Goal: Obtain resource: Download file/media

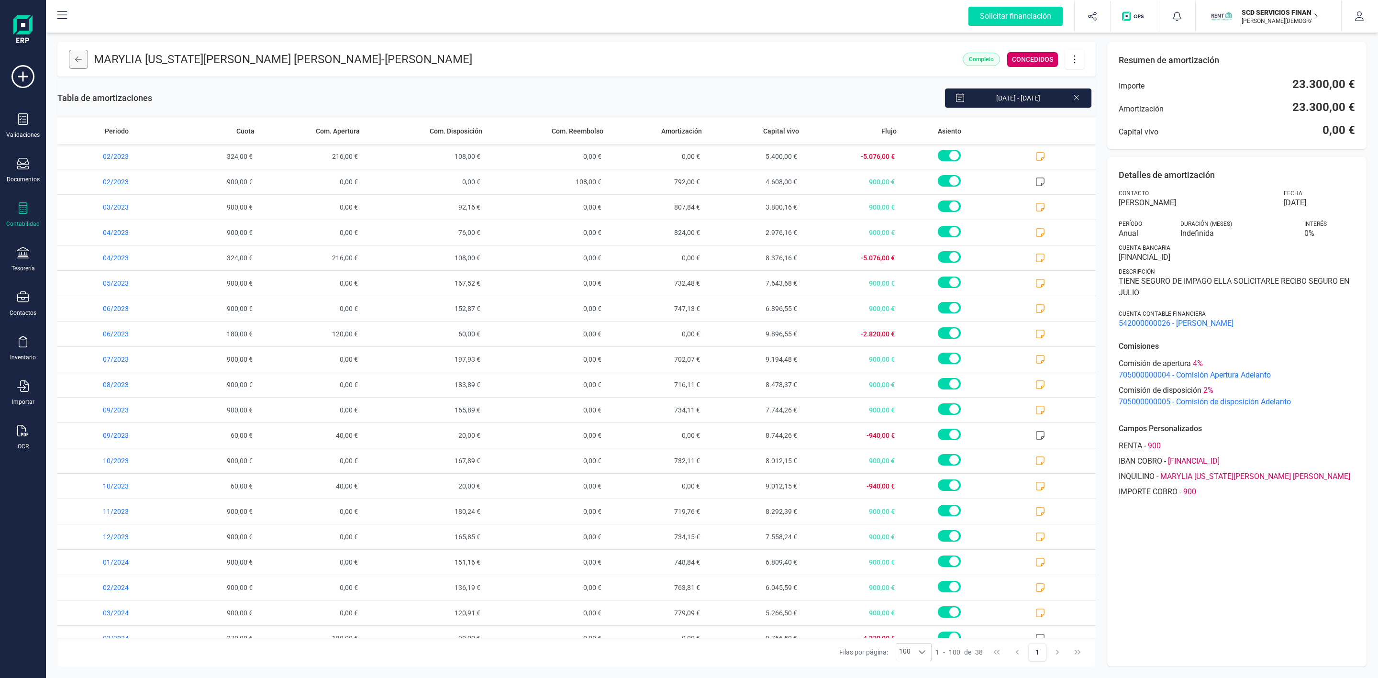
scroll to position [478, 0]
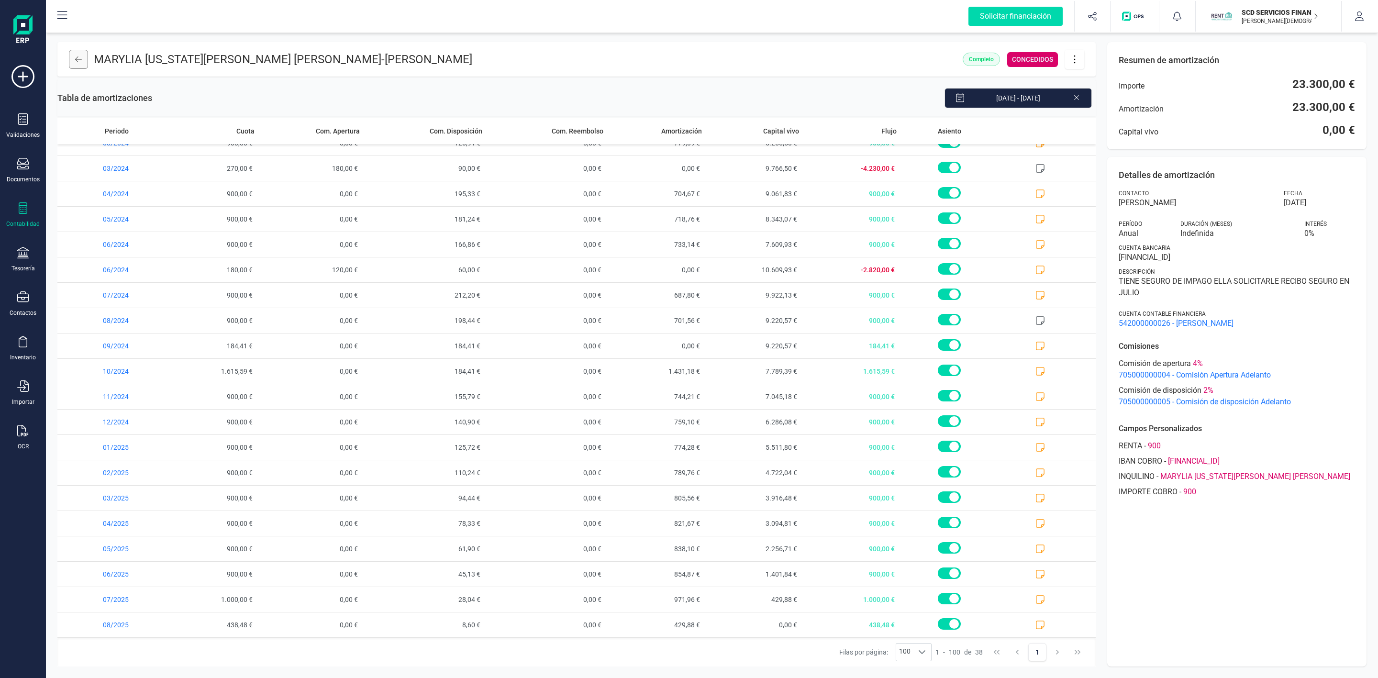
click at [77, 62] on icon at bounding box center [78, 59] width 7 height 8
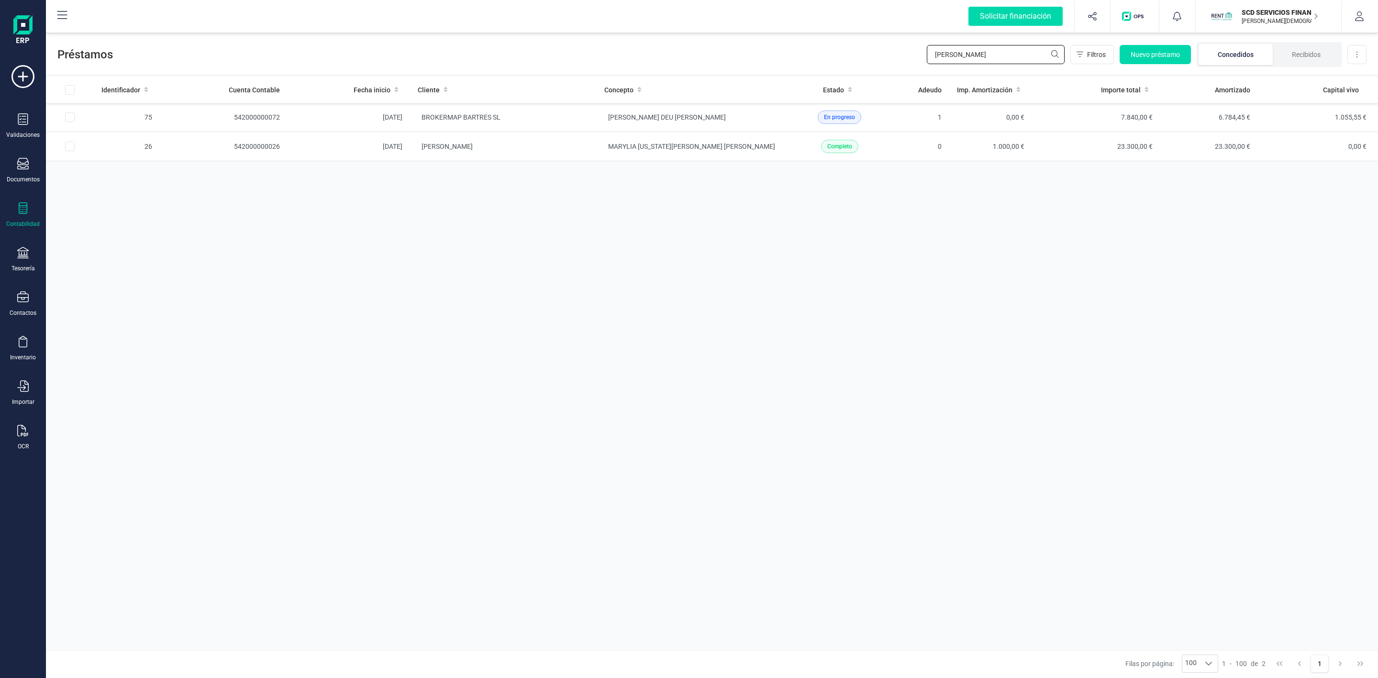
drag, startPoint x: 955, startPoint y: 53, endPoint x: 881, endPoint y: 58, distance: 73.8
click at [881, 58] on div "Préstamos [PERSON_NAME] Filtros Nuevo préstamo Concedidos Recibidos Descargar E…" at bounding box center [712, 53] width 1332 height 44
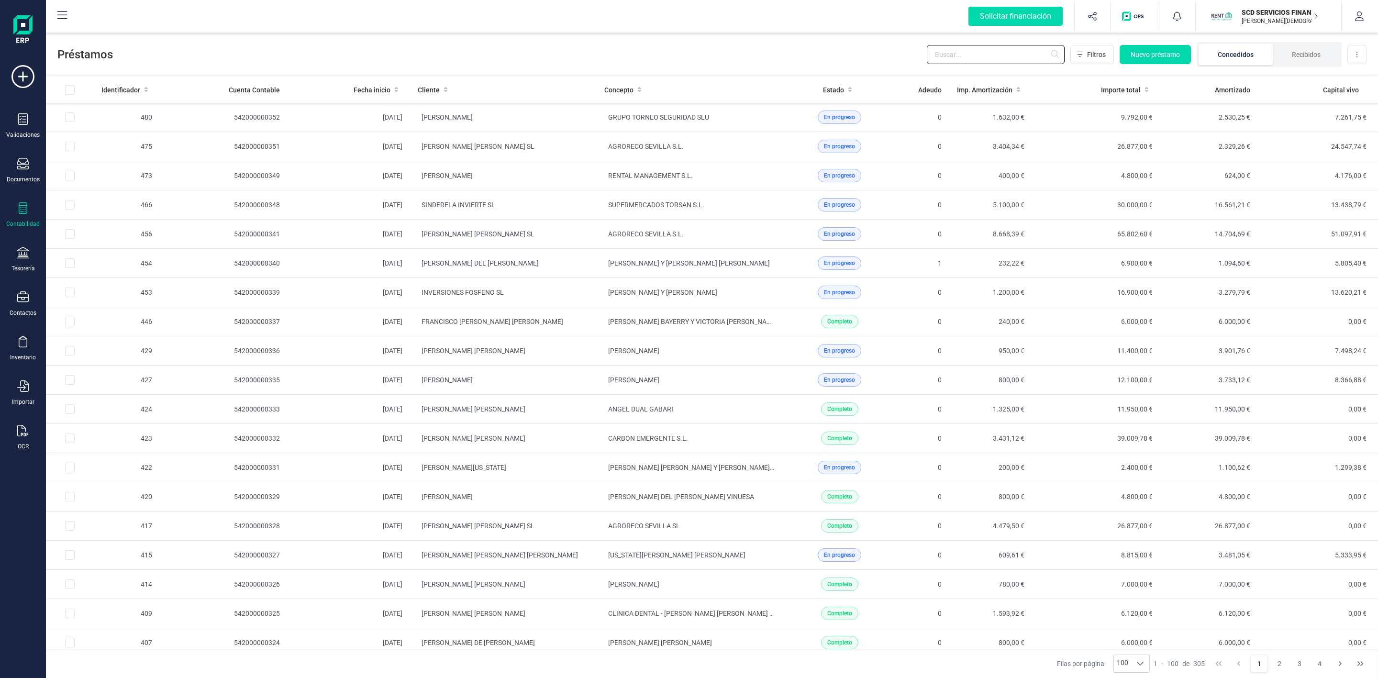
type input "j"
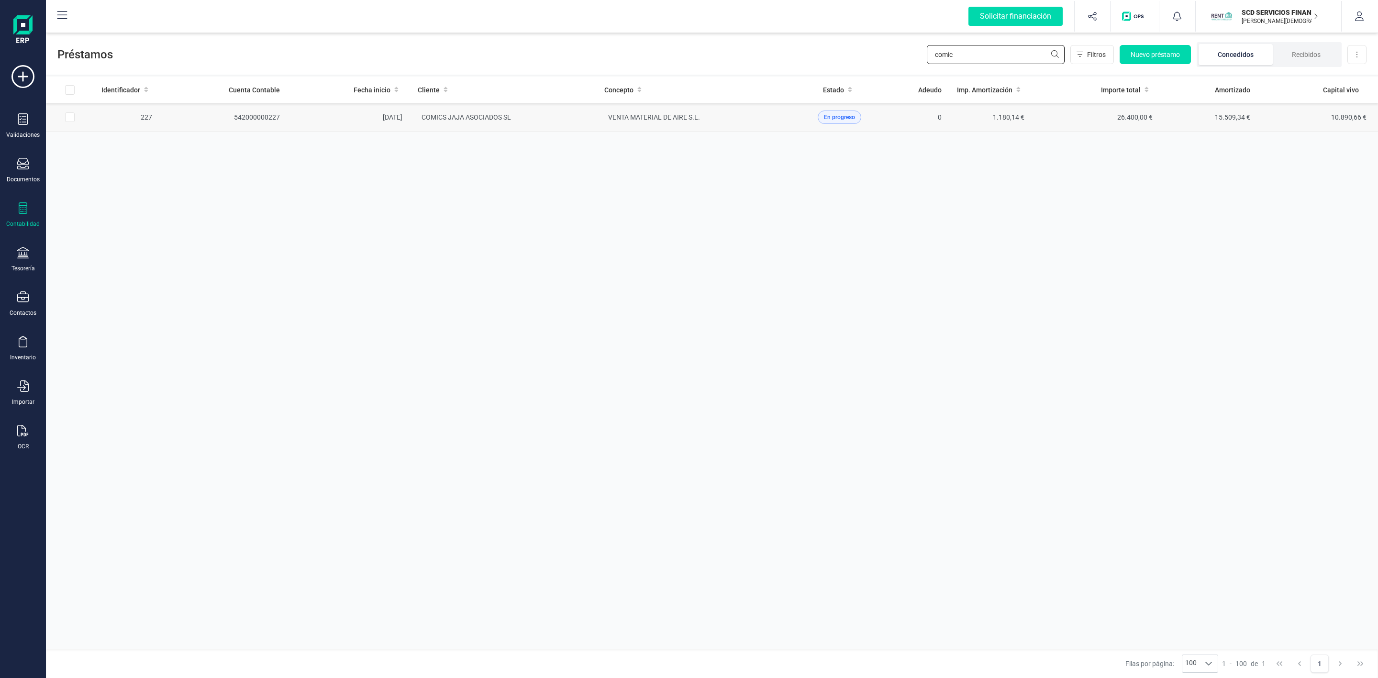
type input "comic"
click at [532, 118] on td "COMICS JAJA ASOCIADOS SL" at bounding box center [503, 117] width 187 height 29
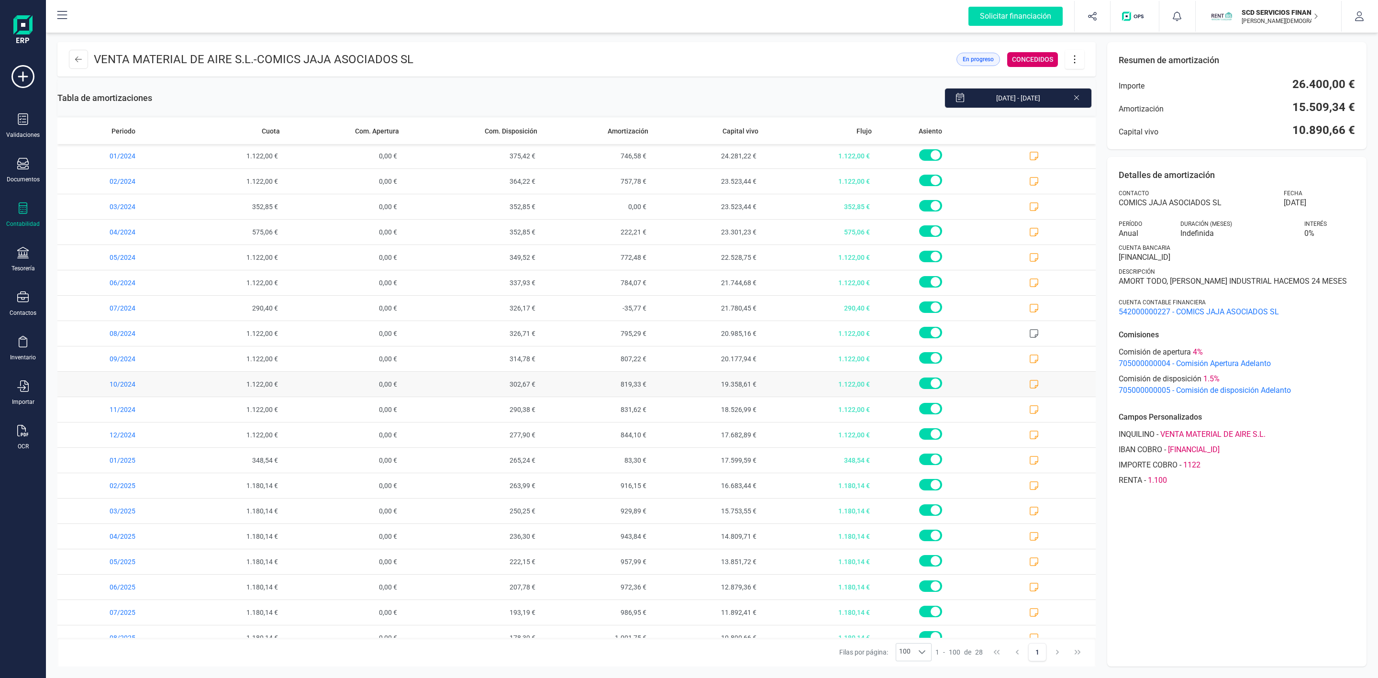
scroll to position [222, 0]
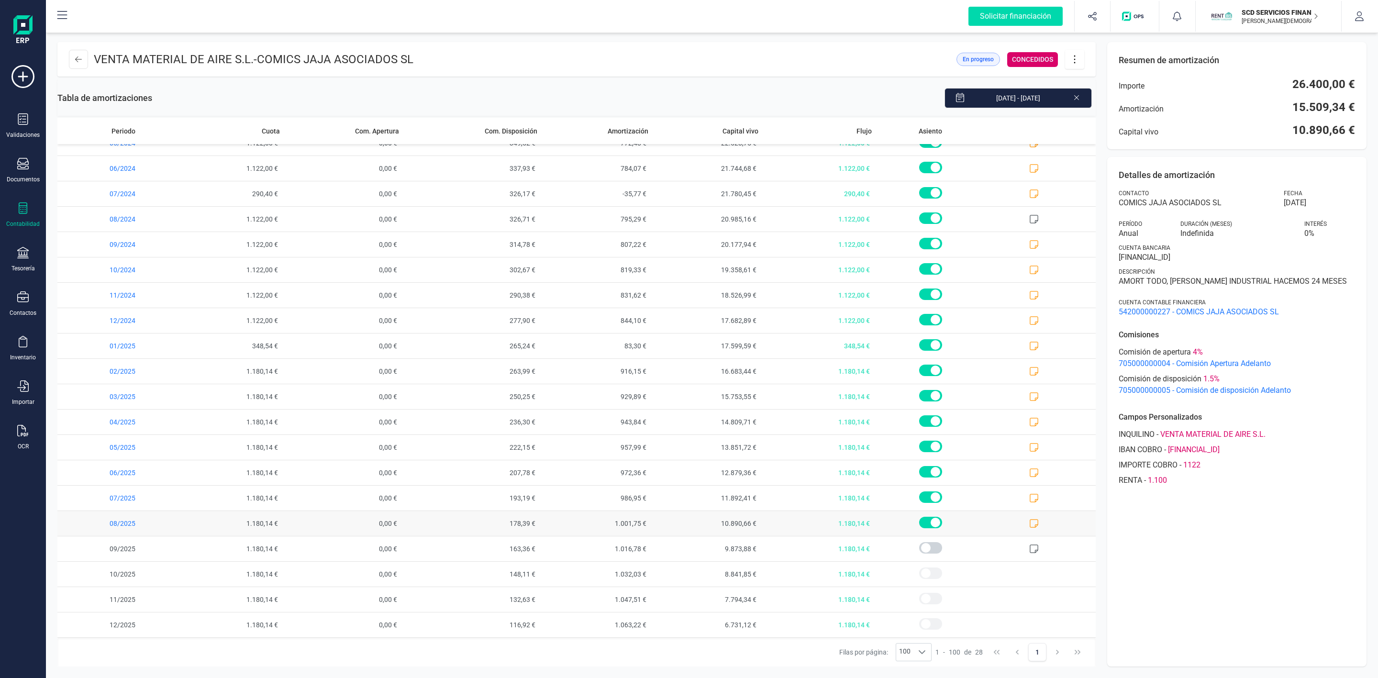
click at [1029, 521] on icon at bounding box center [1034, 523] width 10 height 10
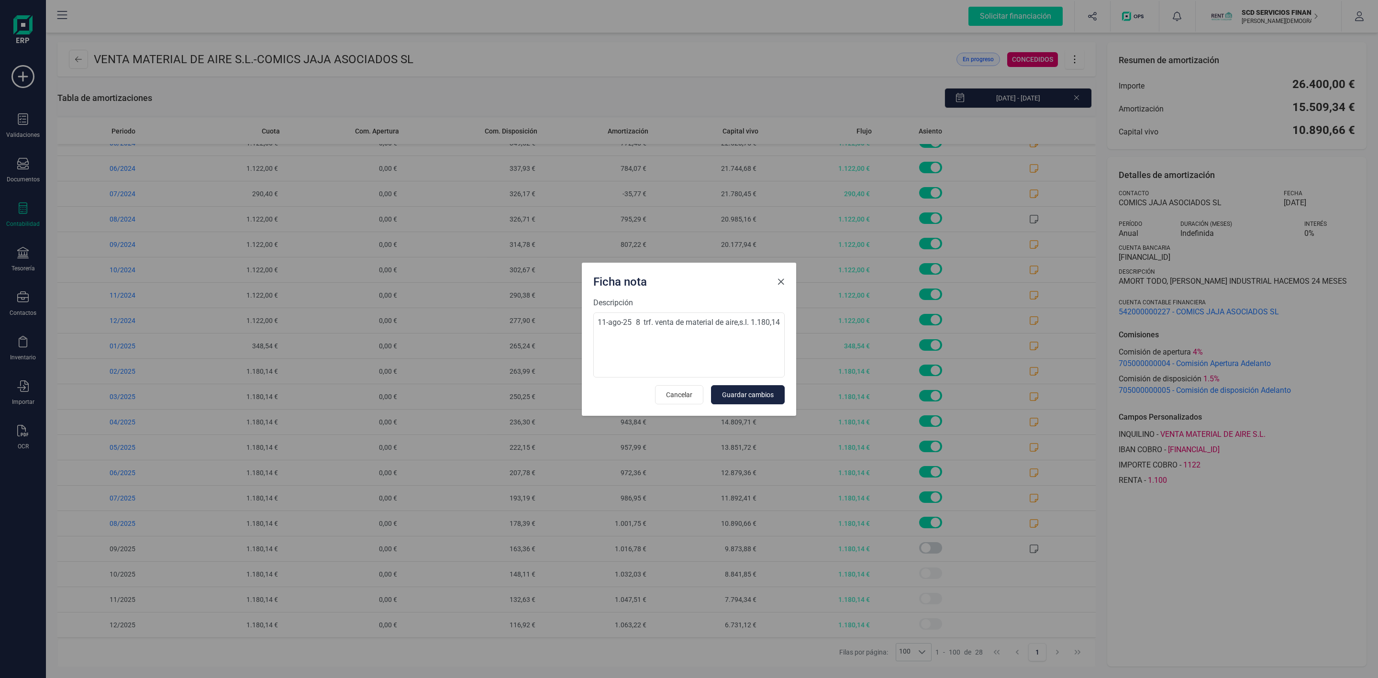
click at [781, 279] on span "Close" at bounding box center [781, 282] width 8 height 8
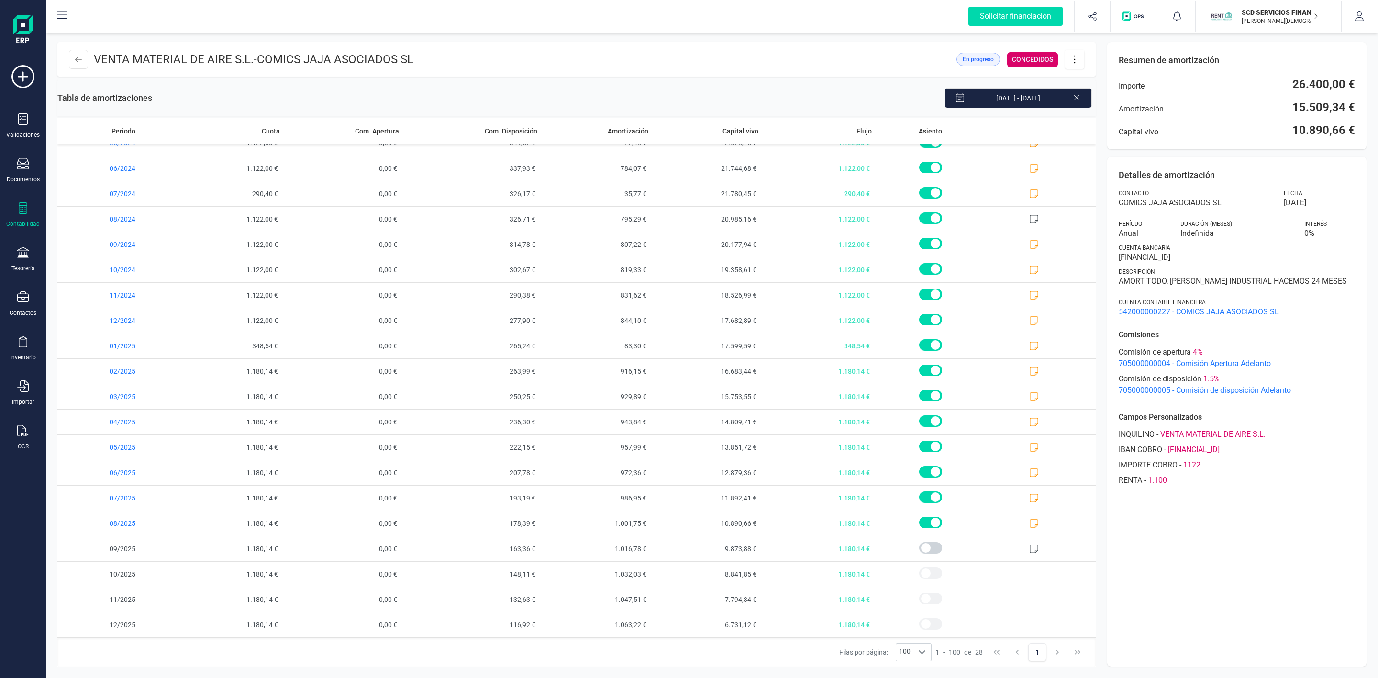
click at [1078, 98] on icon at bounding box center [1076, 97] width 8 height 10
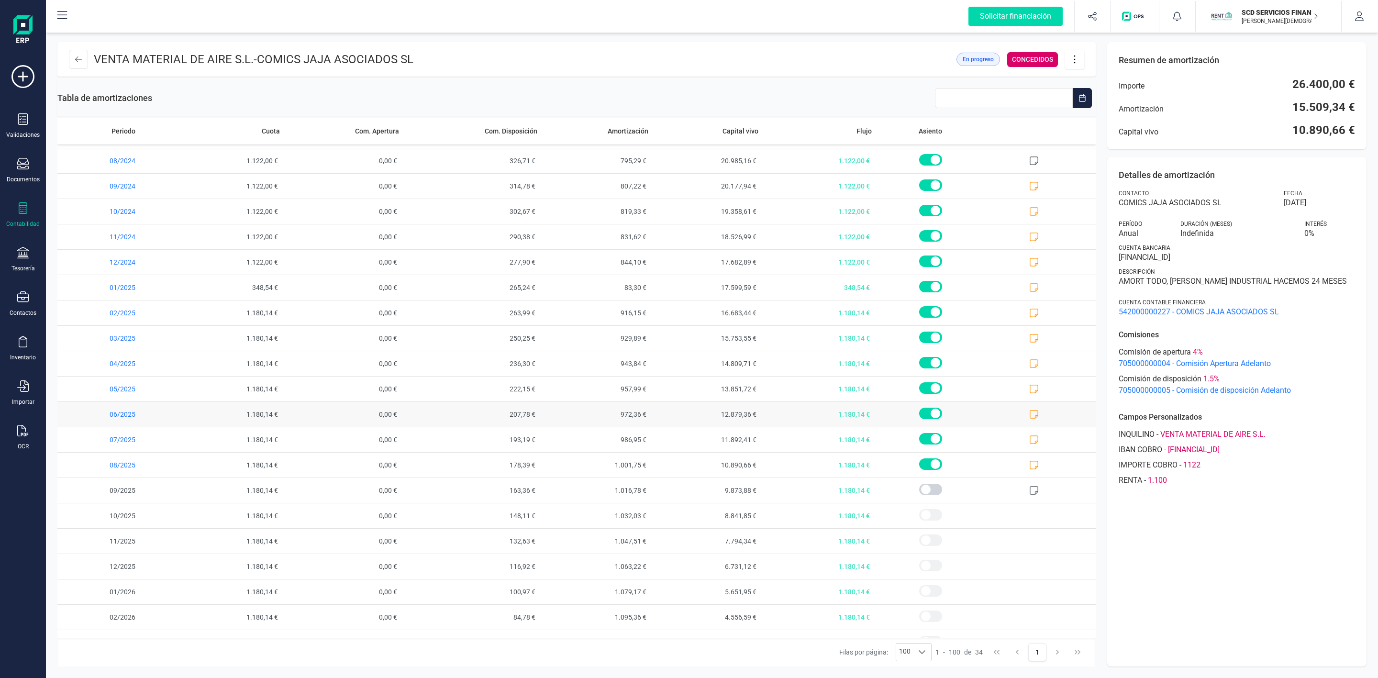
scroll to position [376, 0]
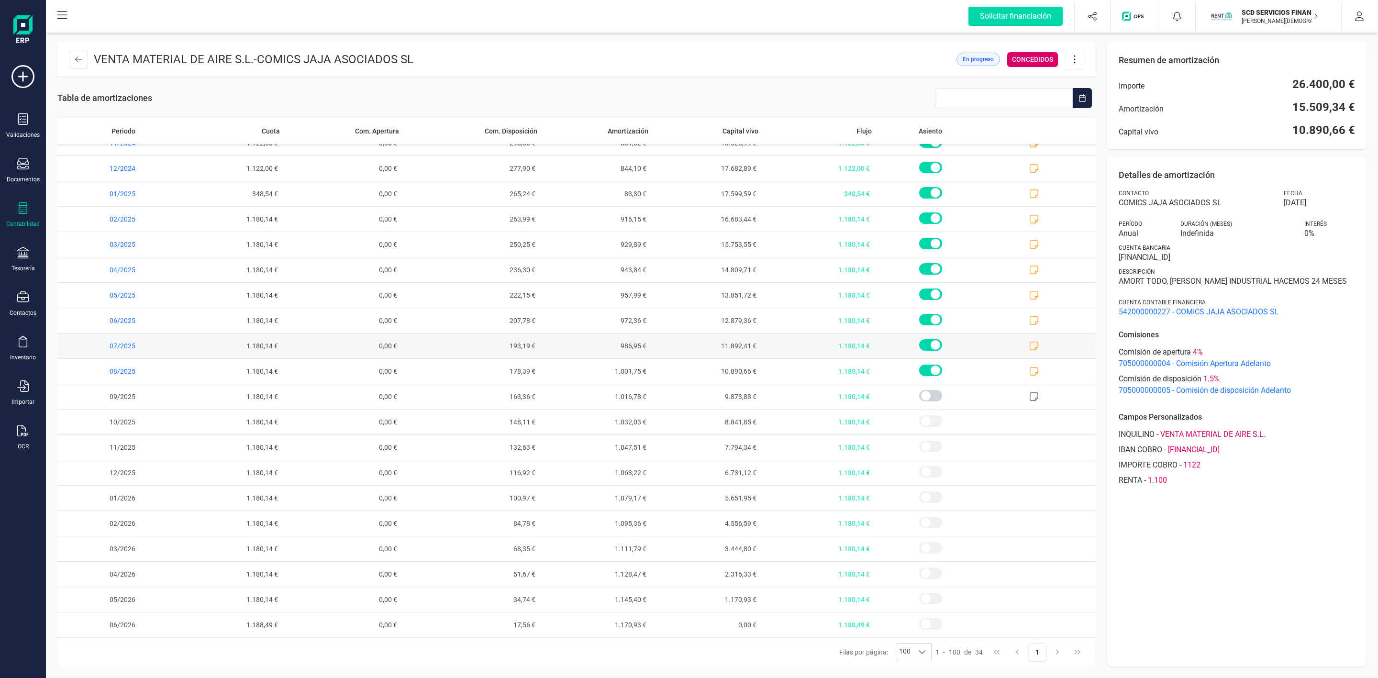
click at [1029, 343] on icon at bounding box center [1034, 346] width 10 height 10
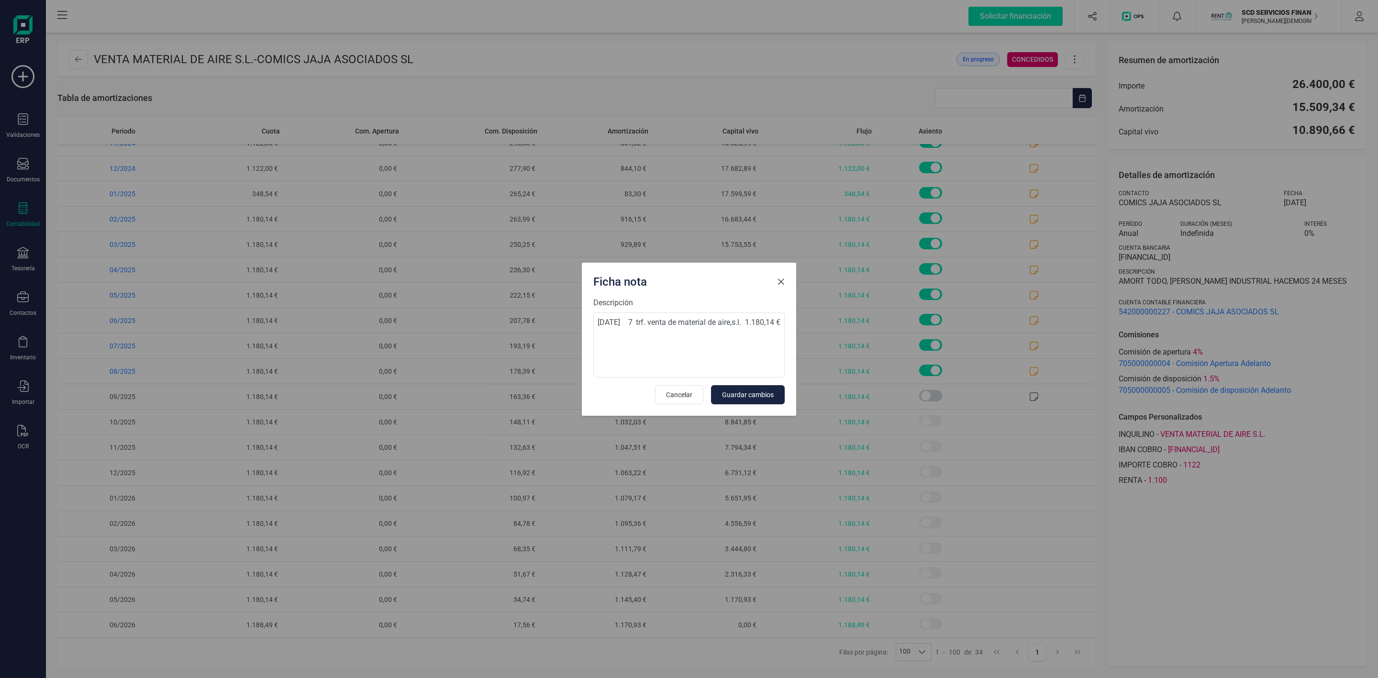
click at [775, 282] on button "Close" at bounding box center [780, 281] width 15 height 15
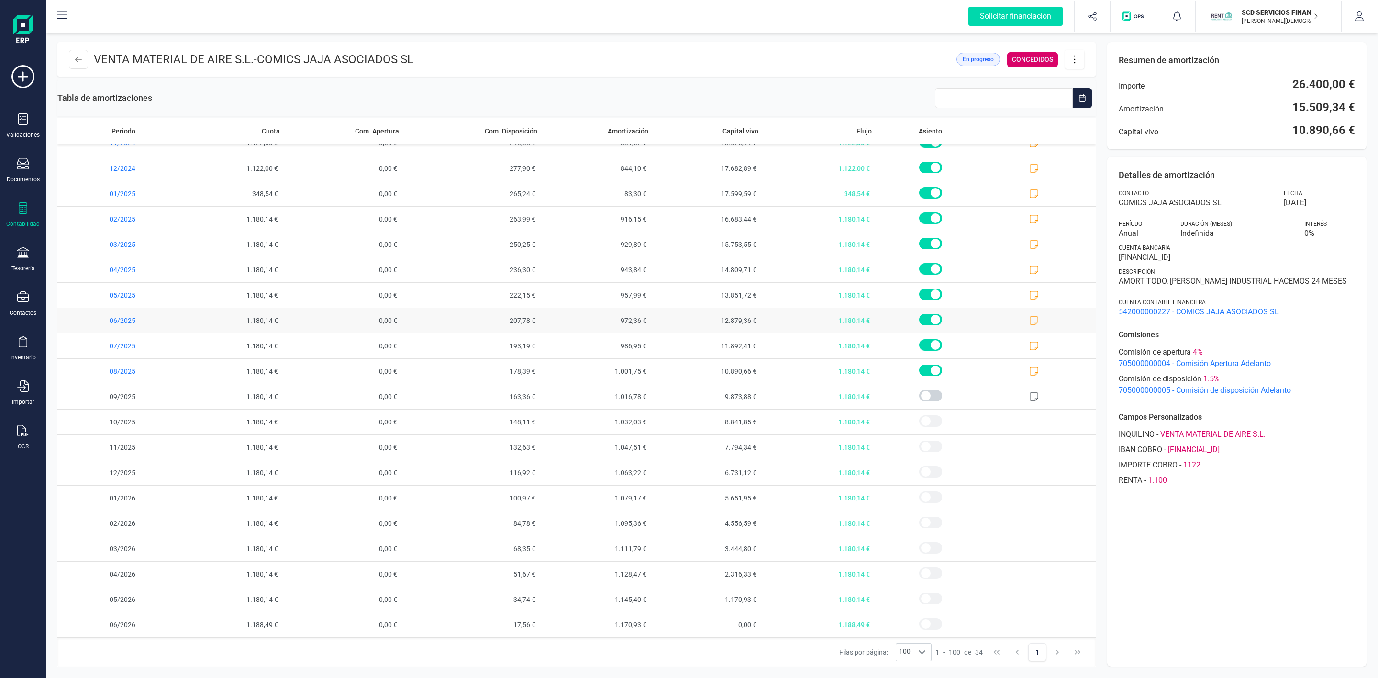
click at [1029, 319] on icon at bounding box center [1033, 320] width 9 height 9
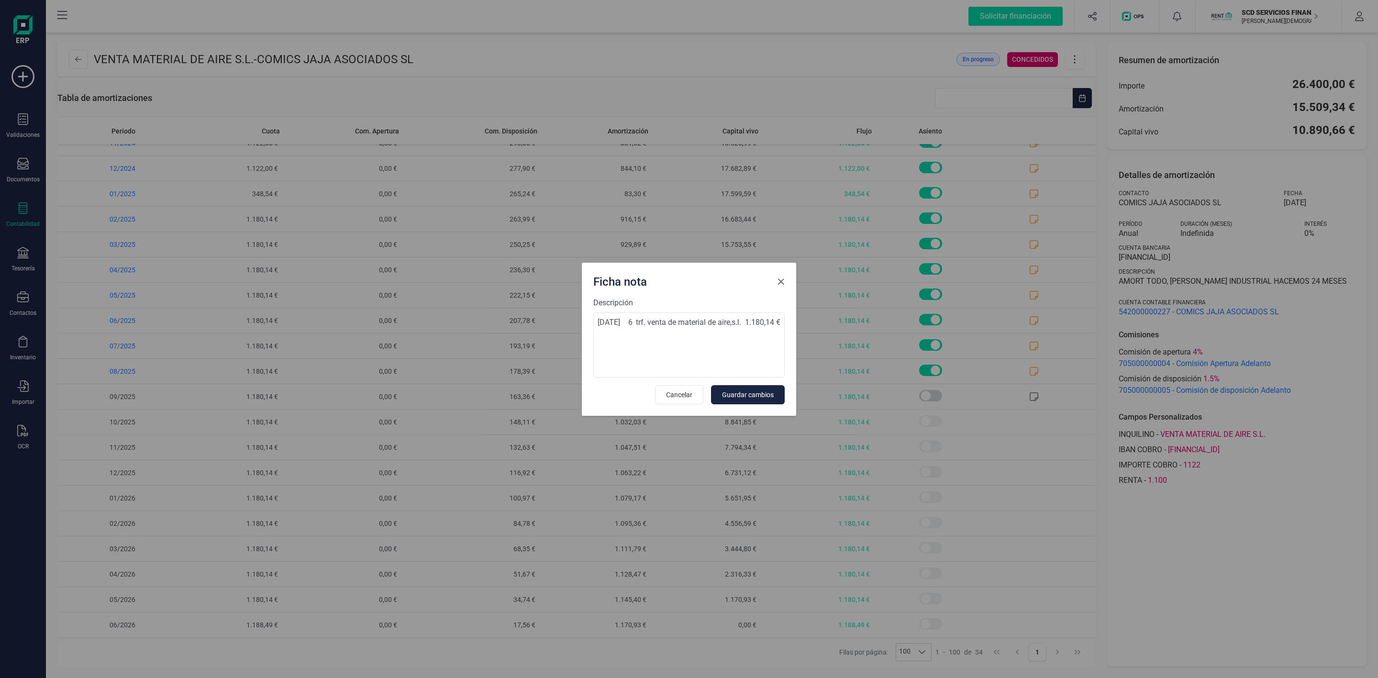
click at [781, 281] on span "Close" at bounding box center [781, 282] width 8 height 8
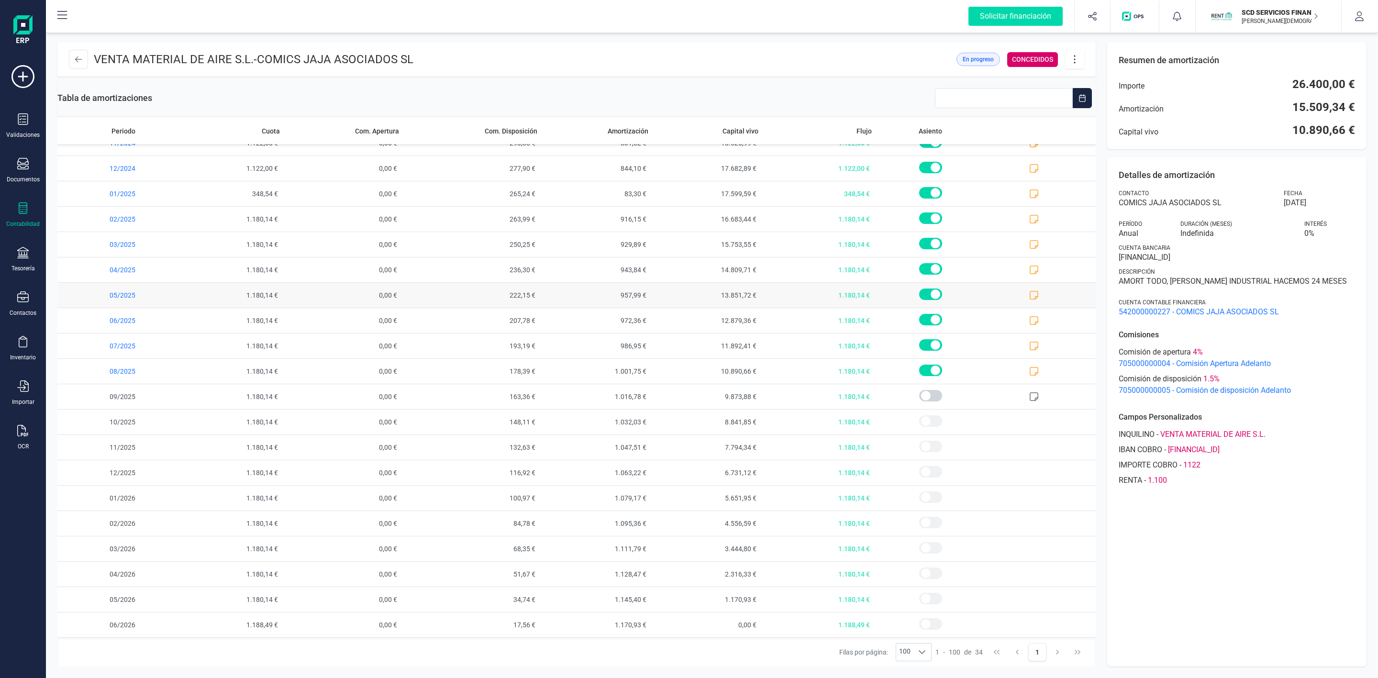
click at [1029, 290] on icon at bounding box center [1034, 295] width 10 height 10
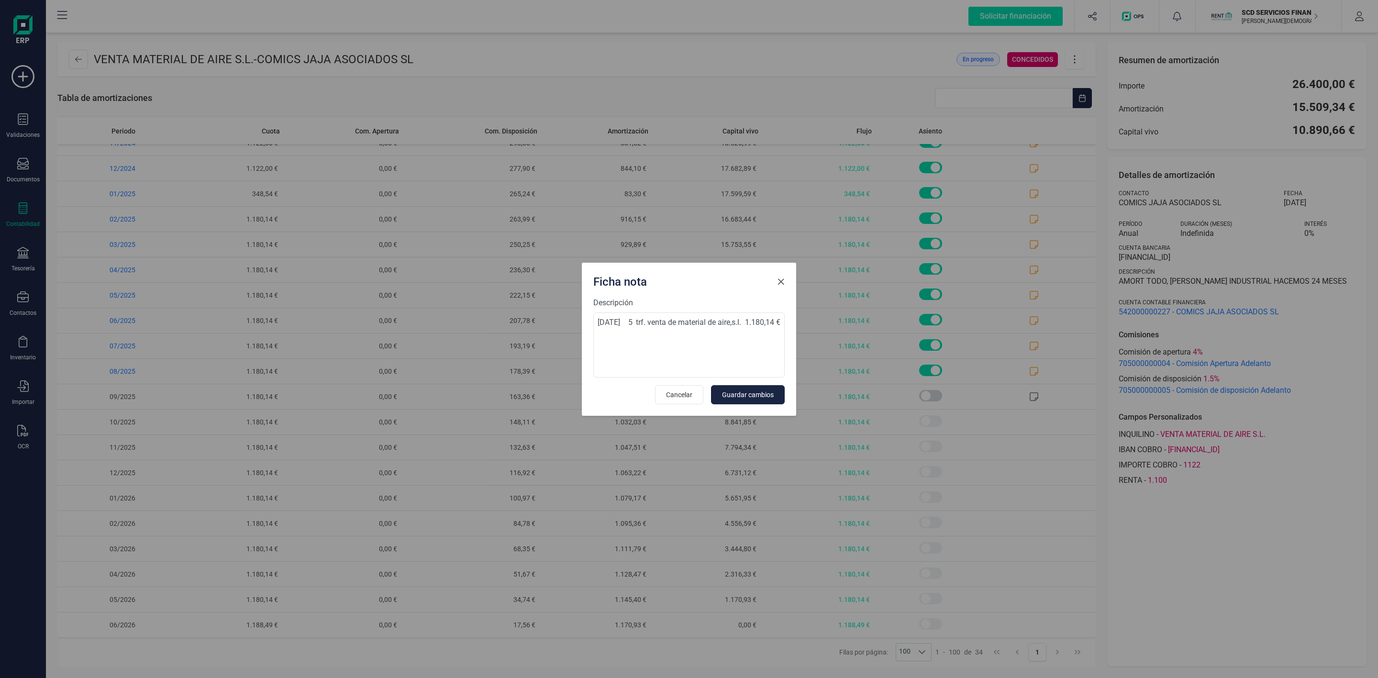
click at [779, 278] on span "Close" at bounding box center [781, 282] width 8 height 8
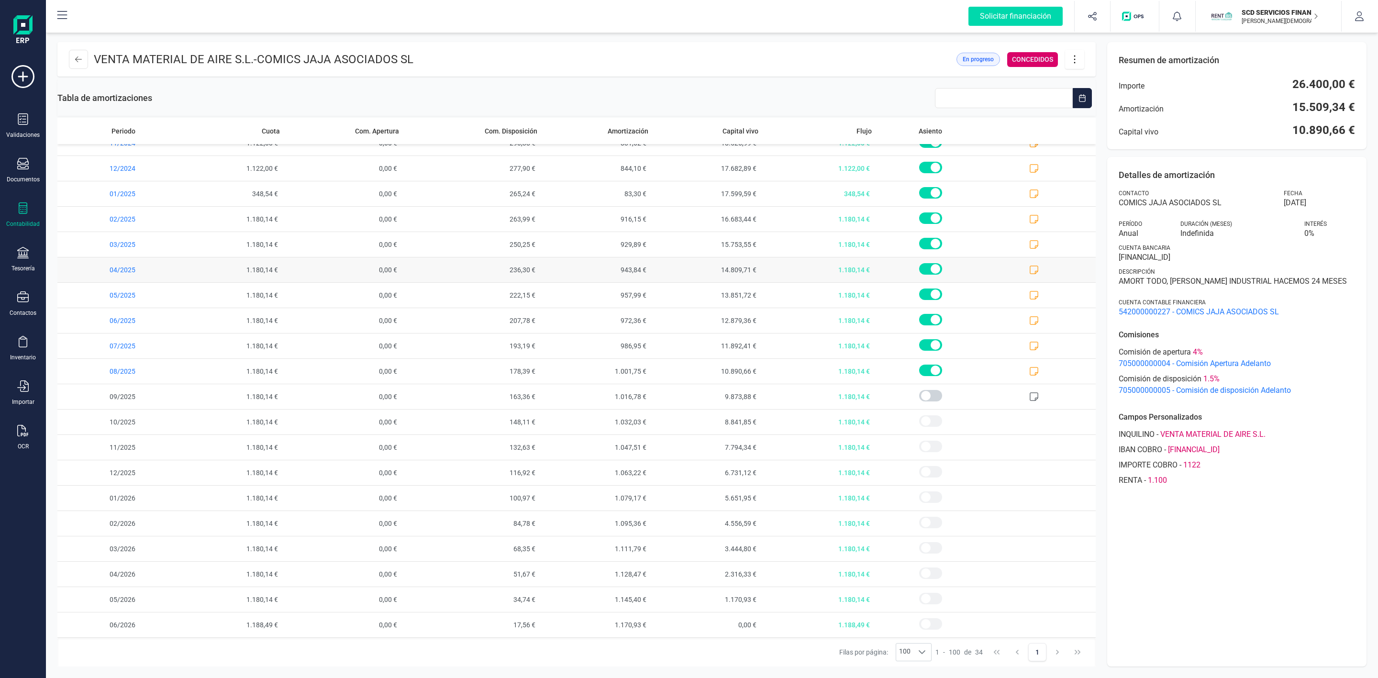
click at [1029, 266] on icon at bounding box center [1034, 270] width 10 height 10
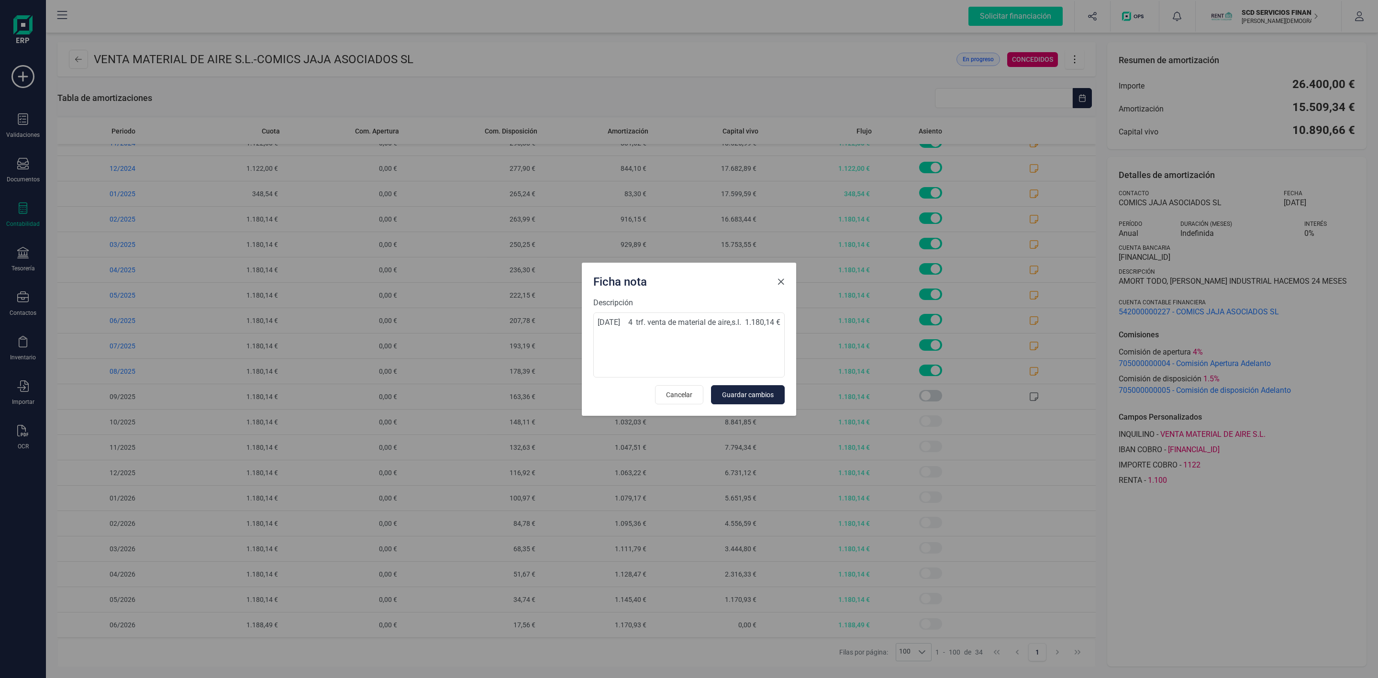
click at [779, 282] on span "Close" at bounding box center [781, 282] width 8 height 8
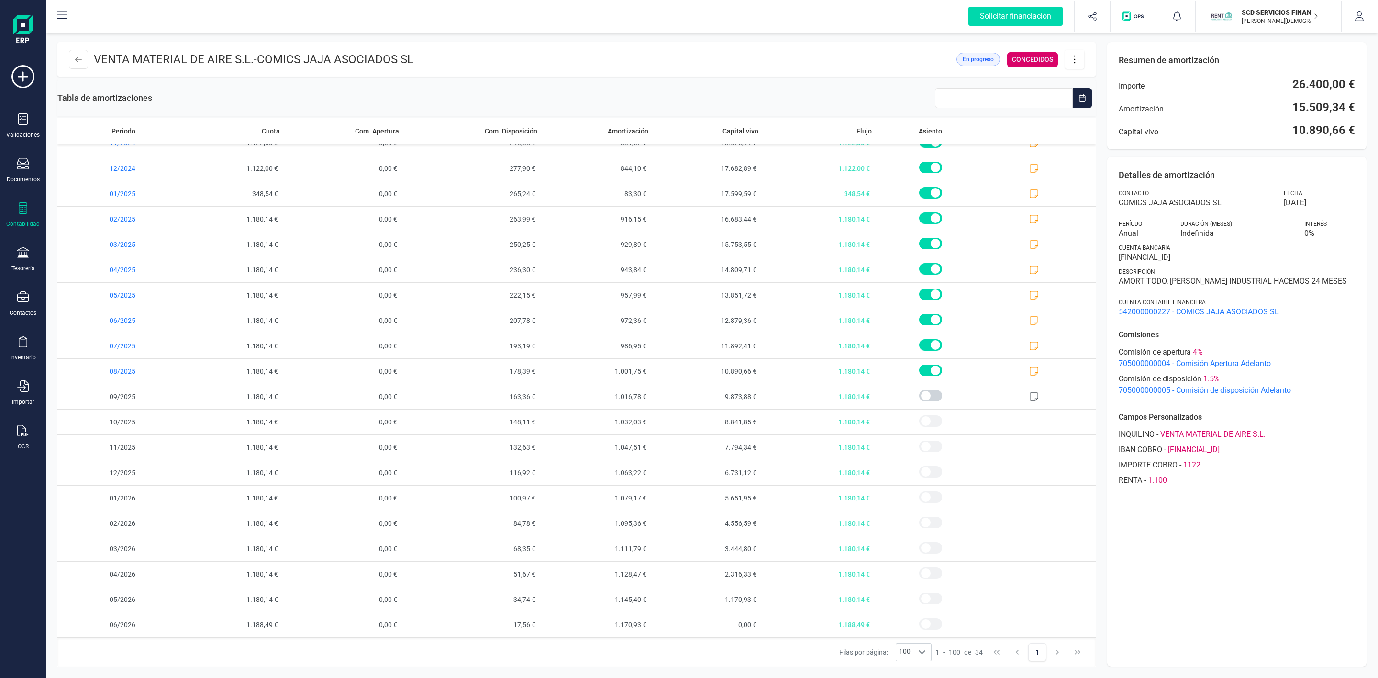
click at [1078, 62] on icon at bounding box center [1074, 59] width 18 height 11
click at [1102, 123] on span "Descargar en PDF" at bounding box center [1128, 126] width 88 height 8
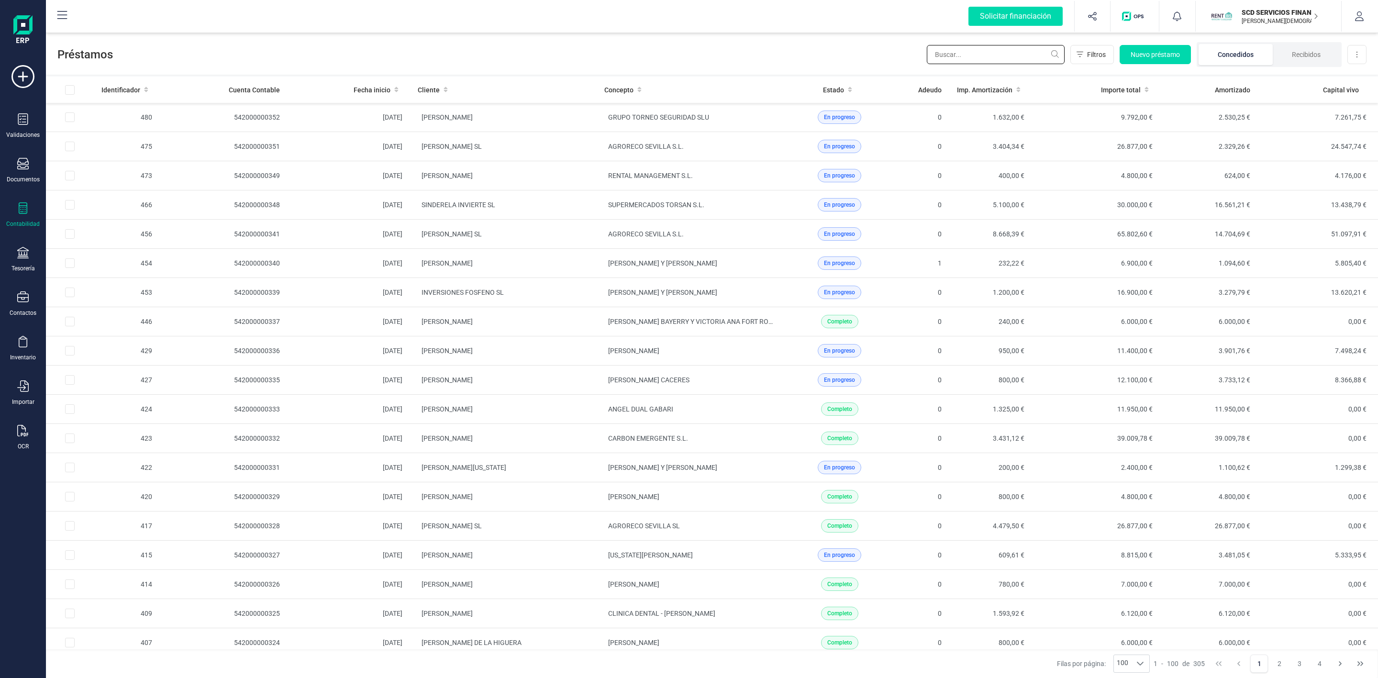
click at [958, 54] on input "text" at bounding box center [995, 54] width 138 height 19
click at [22, 256] on icon at bounding box center [22, 252] width 11 height 11
click at [88, 228] on span "Remesas" at bounding box center [101, 225] width 52 height 11
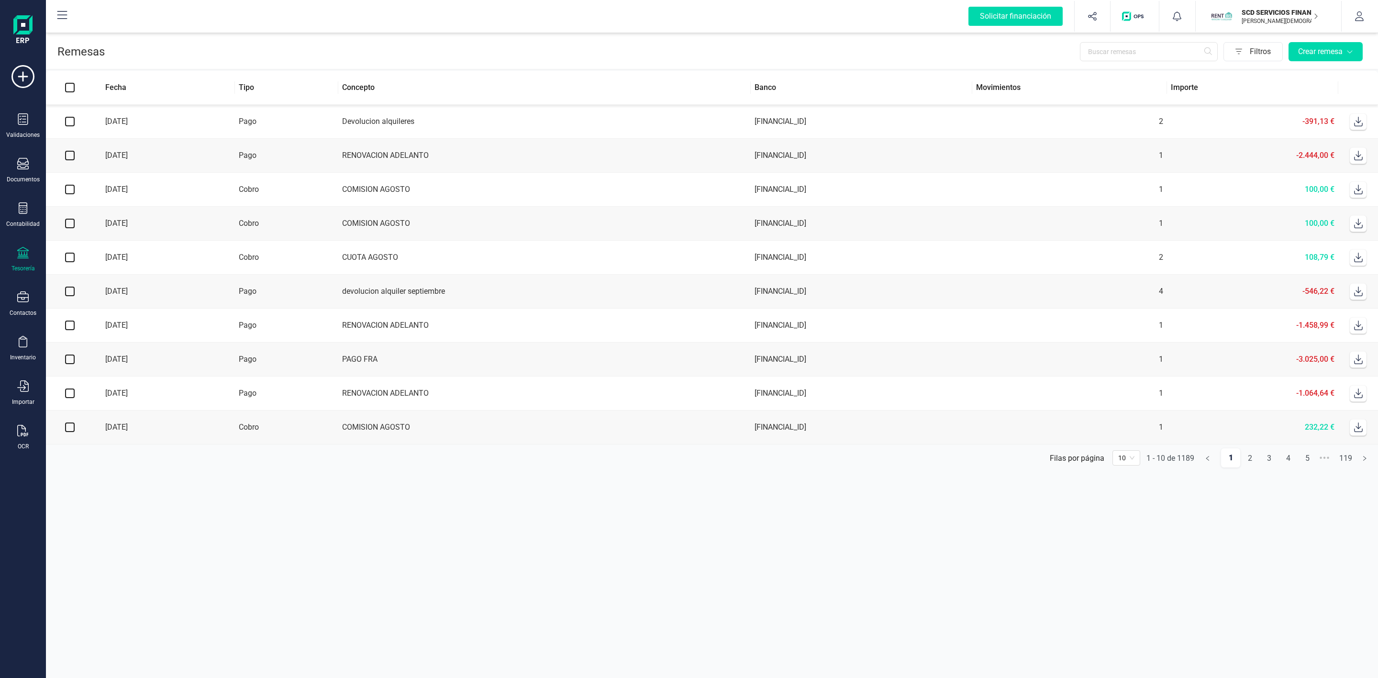
click at [23, 263] on div "Tesorería" at bounding box center [23, 259] width 38 height 25
click at [95, 166] on span "Cuentas bancarias" at bounding box center [117, 162] width 84 height 11
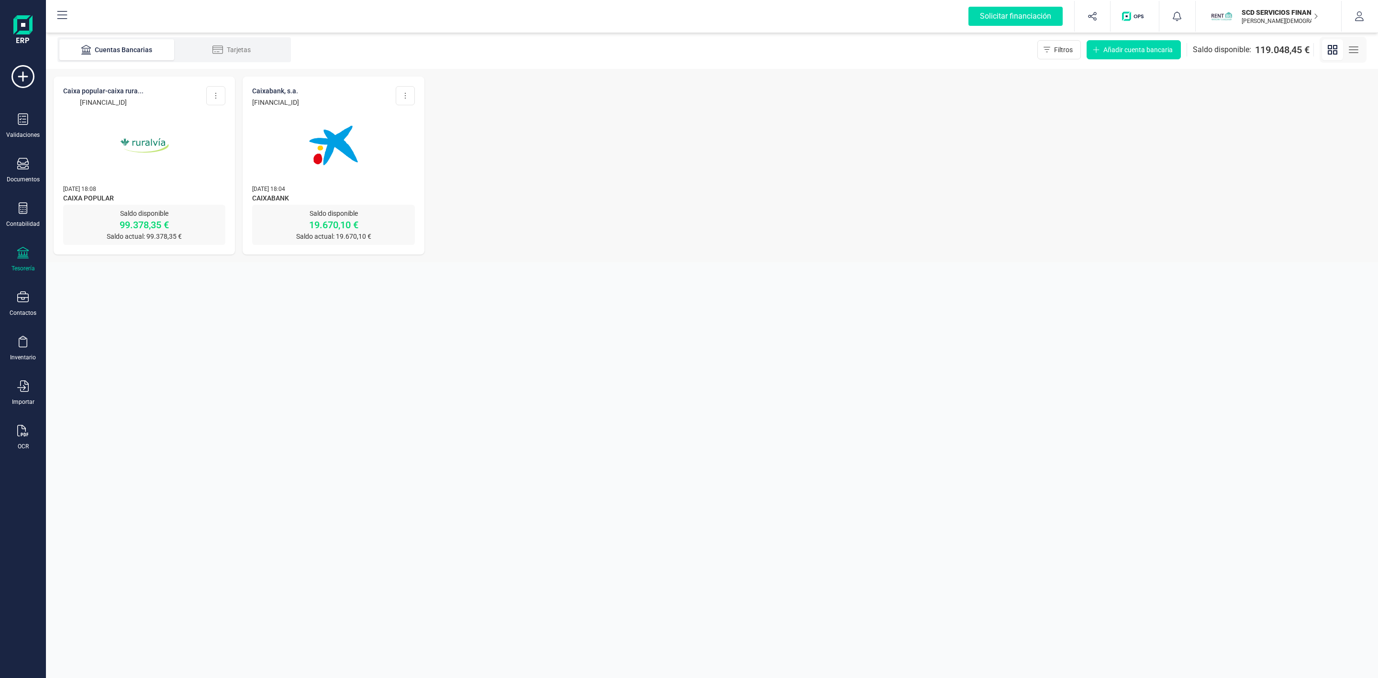
click at [182, 146] on img at bounding box center [144, 145] width 80 height 80
